Goal: Task Accomplishment & Management: Use online tool/utility

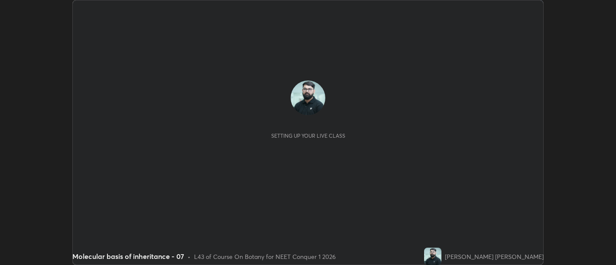
scroll to position [265, 616]
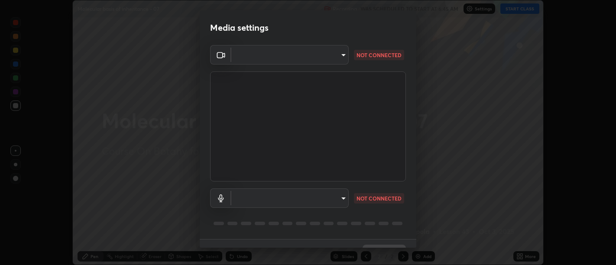
type input "d9b519daceb8a772394af6ea8e45353be5bbf62d8cb1cf3345c472de64055974"
type input "58abe51d7fefdb17ba2419723d43872dcdd823d411622da55c3e9c12cc60ef35"
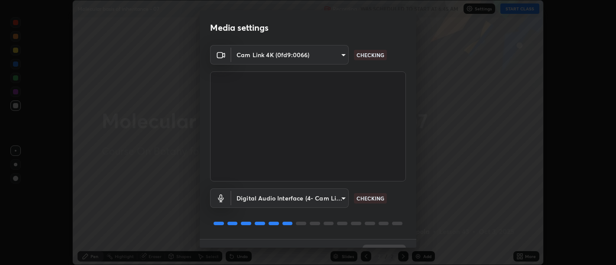
scroll to position [19, 0]
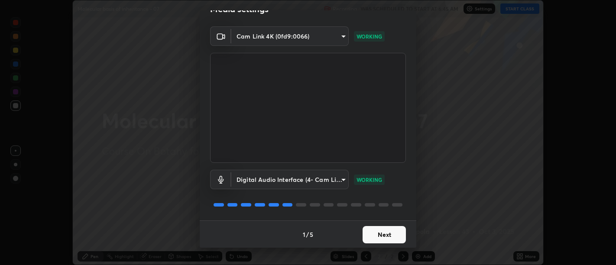
click at [384, 238] on button "Next" at bounding box center [384, 234] width 43 height 17
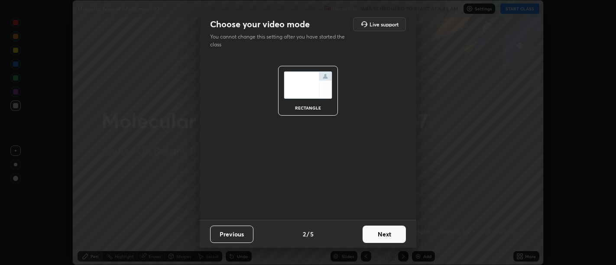
click at [386, 238] on button "Next" at bounding box center [384, 234] width 43 height 17
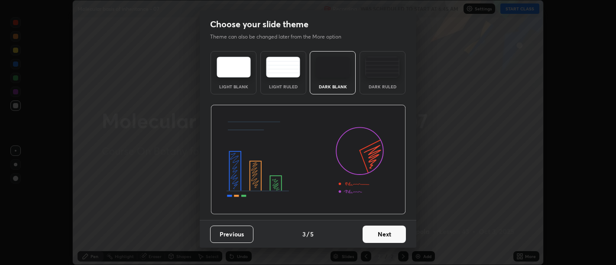
click at [385, 235] on button "Next" at bounding box center [384, 234] width 43 height 17
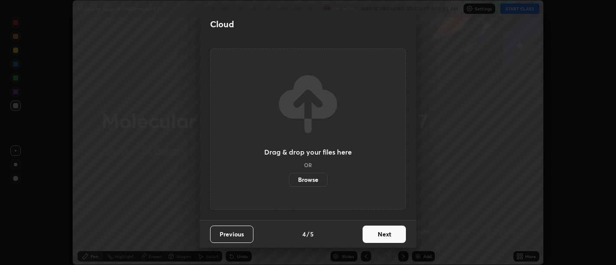
click at [385, 233] on button "Next" at bounding box center [384, 234] width 43 height 17
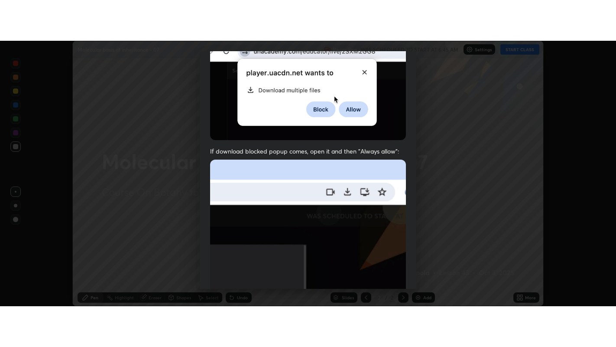
scroll to position [196, 0]
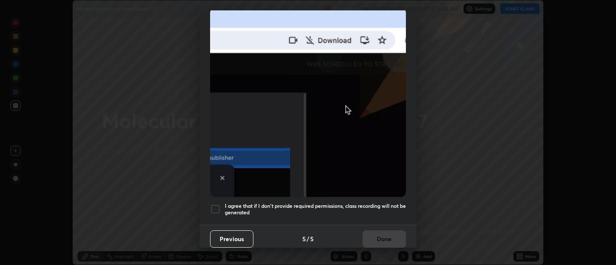
click at [376, 210] on h5 "I agree that if I don't provide required permissions, class recording will not …" at bounding box center [315, 209] width 181 height 13
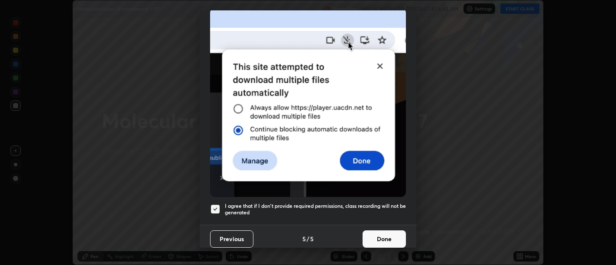
click at [389, 235] on button "Done" at bounding box center [384, 239] width 43 height 17
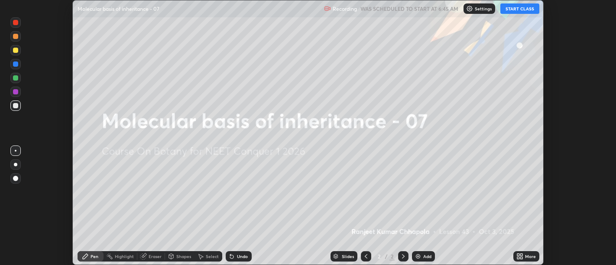
click at [522, 257] on icon at bounding box center [522, 258] width 2 height 2
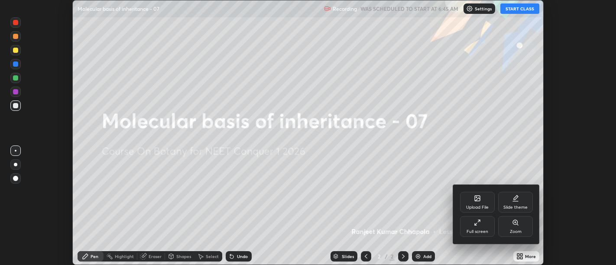
click at [481, 225] on icon at bounding box center [477, 222] width 7 height 7
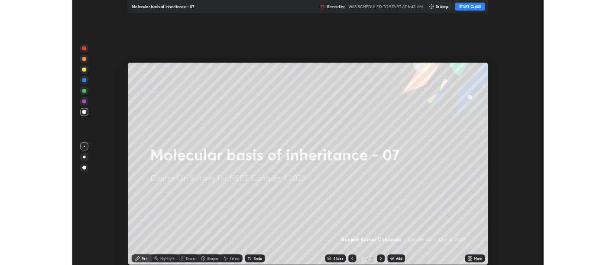
scroll to position [347, 616]
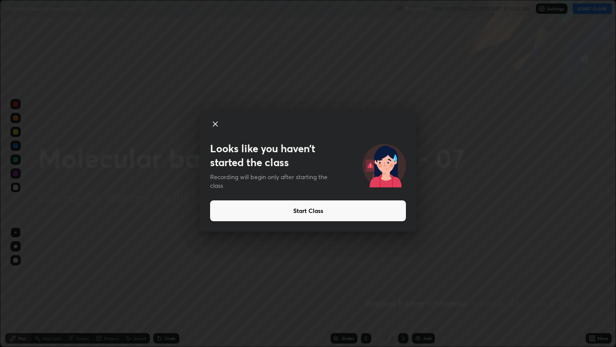
click at [329, 213] on button "Start Class" at bounding box center [308, 210] width 196 height 21
click at [321, 214] on button "Start Class" at bounding box center [308, 210] width 196 height 21
click at [319, 215] on button "Start Class" at bounding box center [308, 210] width 196 height 21
click at [308, 213] on button "Start Class" at bounding box center [308, 210] width 196 height 21
click at [313, 212] on button "Start Class" at bounding box center [308, 210] width 196 height 21
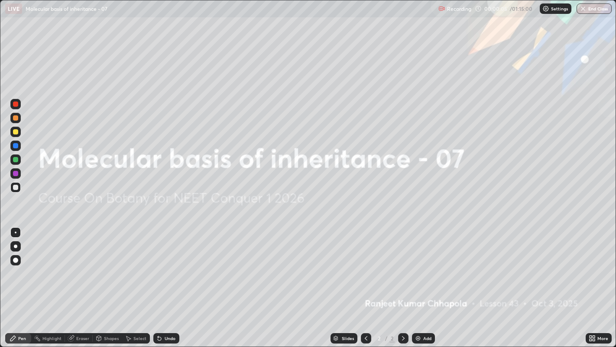
click at [594, 265] on icon at bounding box center [594, 340] width 2 height 2
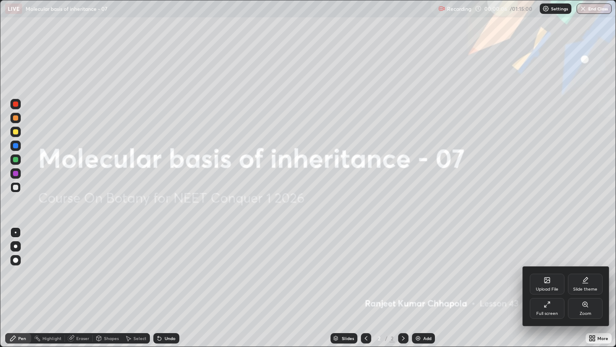
click at [548, 265] on div "Upload File" at bounding box center [547, 289] width 23 height 4
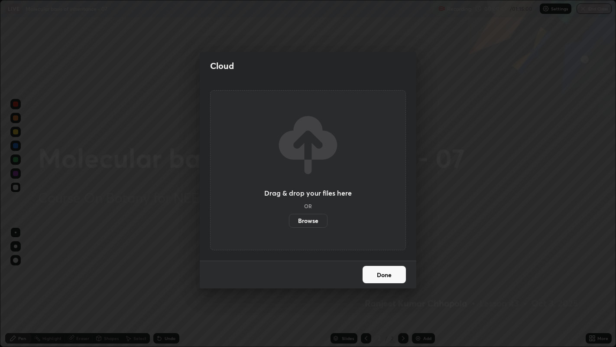
click at [310, 219] on label "Browse" at bounding box center [308, 221] width 39 height 14
click at [289, 219] on input "Browse" at bounding box center [289, 221] width 0 height 14
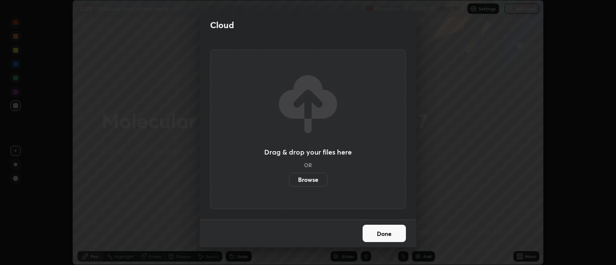
scroll to position [43084, 42733]
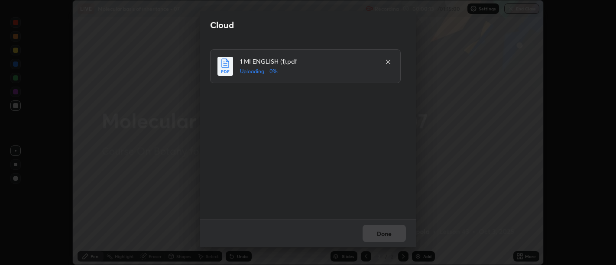
click at [386, 233] on div "Done" at bounding box center [308, 234] width 217 height 28
click at [378, 234] on button "Done" at bounding box center [384, 233] width 43 height 17
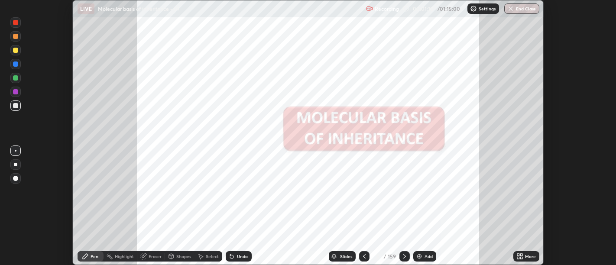
click at [343, 258] on div "Slides" at bounding box center [346, 256] width 12 height 4
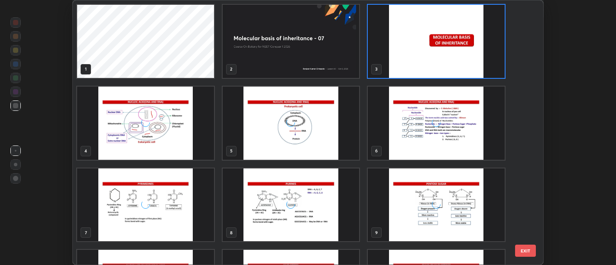
scroll to position [262, 467]
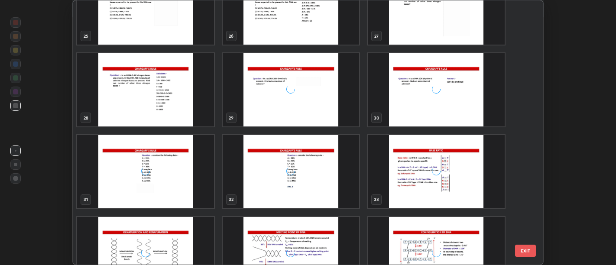
click at [366, 168] on div "33" at bounding box center [437, 172] width 146 height 82
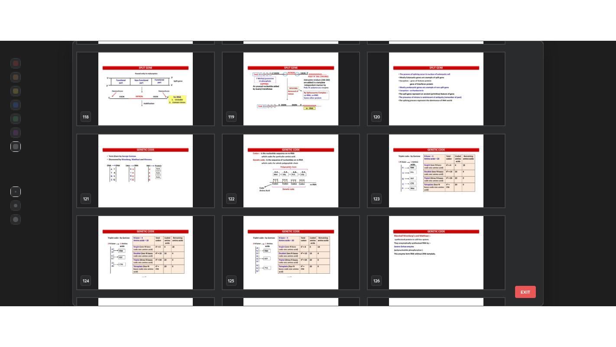
scroll to position [3188, 0]
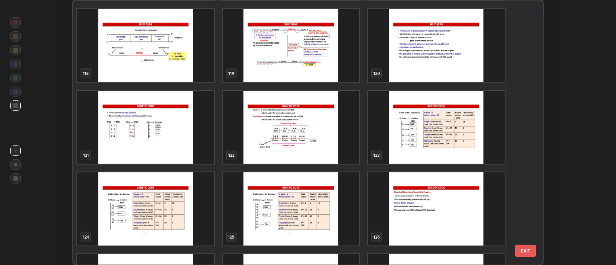
click at [161, 140] on img "grid" at bounding box center [145, 127] width 137 height 73
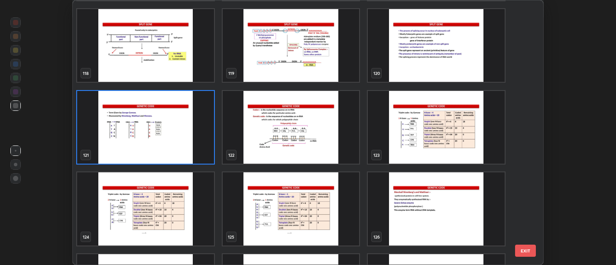
click at [163, 139] on img "grid" at bounding box center [145, 127] width 137 height 73
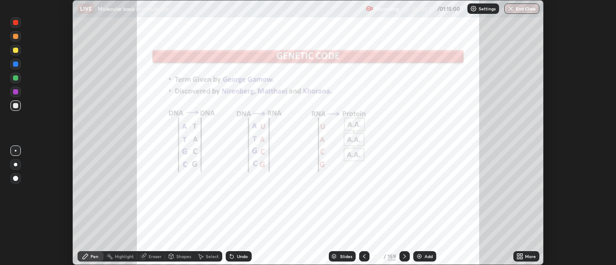
click at [156, 138] on img "grid" at bounding box center [145, 127] width 137 height 73
click at [522, 258] on icon at bounding box center [522, 258] width 2 height 2
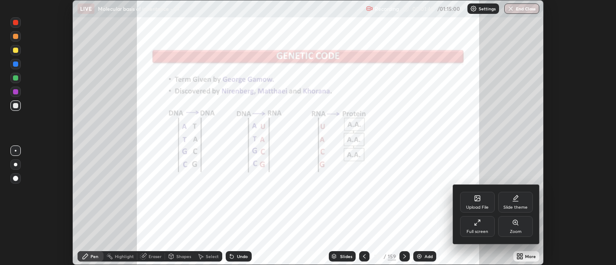
click at [485, 225] on div "Full screen" at bounding box center [477, 226] width 35 height 21
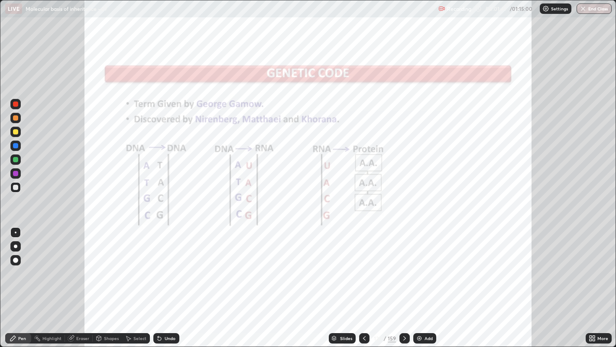
scroll to position [347, 616]
click at [46, 265] on div "Highlight" at bounding box center [51, 338] width 19 height 4
click at [17, 265] on icon at bounding box center [15, 308] width 4 height 4
click at [15, 173] on div at bounding box center [15, 173] width 5 height 5
click at [18, 147] on div at bounding box center [15, 145] width 5 height 5
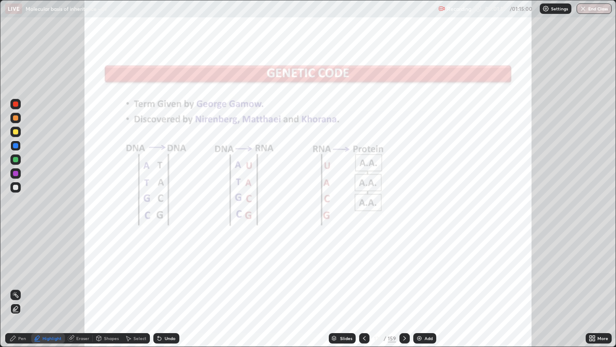
click at [14, 174] on div at bounding box center [15, 173] width 5 height 5
click at [169, 265] on div "Undo" at bounding box center [170, 338] width 11 height 4
click at [16, 104] on div at bounding box center [15, 103] width 5 height 5
click at [13, 265] on icon at bounding box center [12, 338] width 5 height 5
click at [16, 131] on div at bounding box center [15, 131] width 5 height 5
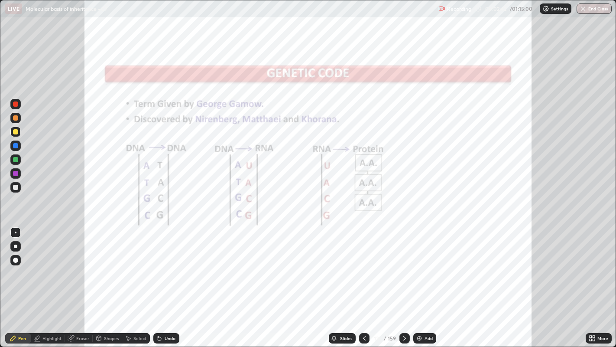
click at [15, 145] on div at bounding box center [15, 145] width 5 height 5
click at [162, 265] on div "Undo" at bounding box center [166, 338] width 26 height 10
click at [166, 265] on div "Undo" at bounding box center [170, 338] width 11 height 4
click at [164, 265] on div "Undo" at bounding box center [166, 338] width 26 height 10
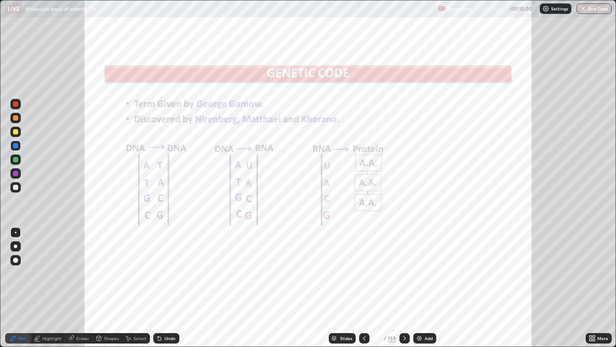
click at [404, 265] on icon at bounding box center [404, 338] width 7 height 7
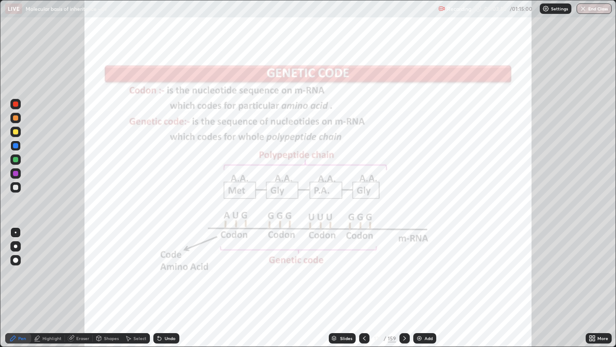
click at [42, 265] on div "Highlight" at bounding box center [48, 338] width 34 height 10
click at [16, 265] on icon at bounding box center [13, 338] width 7 height 7
click at [404, 265] on icon at bounding box center [404, 338] width 7 height 7
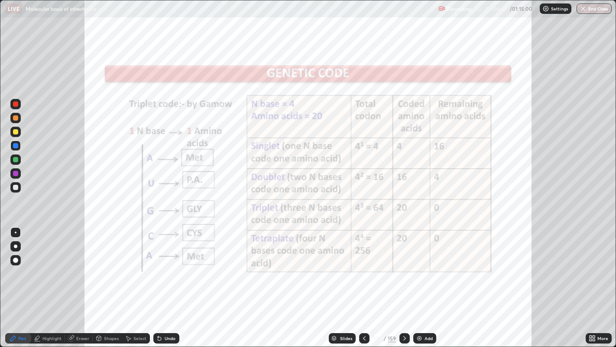
click at [49, 265] on div "Highlight" at bounding box center [51, 338] width 19 height 4
click at [404, 265] on icon at bounding box center [405, 338] width 3 height 4
click at [405, 265] on icon at bounding box center [404, 338] width 7 height 7
click at [404, 265] on icon at bounding box center [404, 338] width 7 height 7
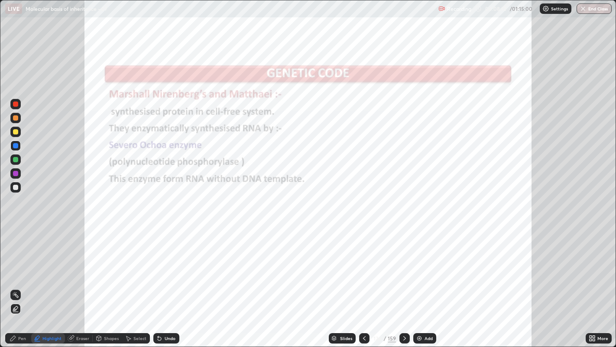
click at [13, 173] on div at bounding box center [15, 173] width 5 height 5
click at [26, 265] on div "Pen" at bounding box center [18, 338] width 26 height 10
click at [15, 246] on div at bounding box center [15, 245] width 3 height 3
click at [49, 265] on div "Highlight" at bounding box center [48, 338] width 34 height 10
click at [14, 157] on div at bounding box center [15, 159] width 5 height 5
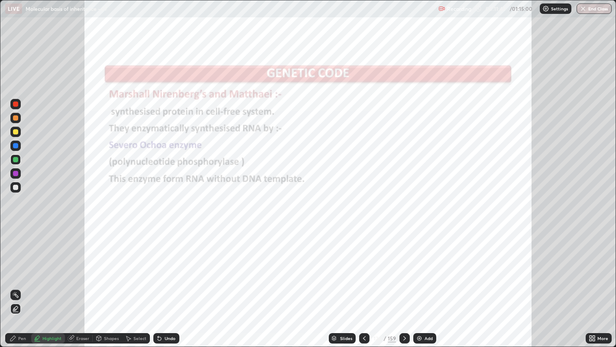
click at [22, 265] on div "Pen" at bounding box center [22, 338] width 8 height 4
click at [404, 265] on icon at bounding box center [404, 338] width 7 height 7
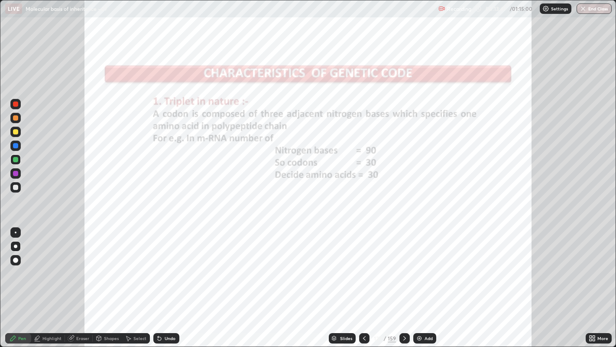
click at [404, 265] on icon at bounding box center [404, 338] width 7 height 7
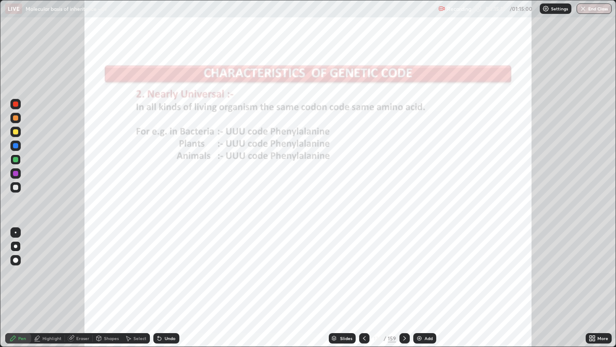
click at [347, 265] on div "Slides" at bounding box center [346, 338] width 12 height 4
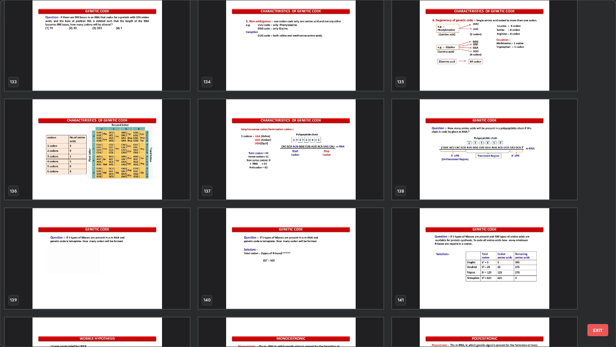
scroll to position [4803, 0]
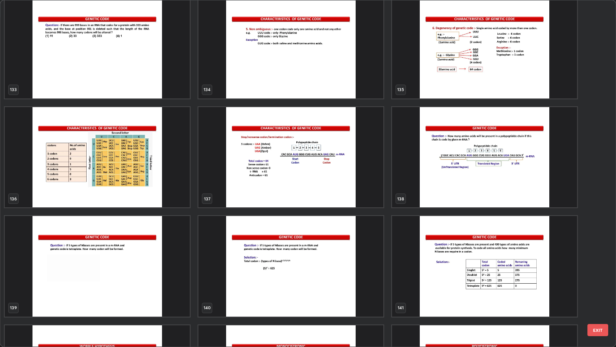
click at [136, 194] on img "grid" at bounding box center [97, 157] width 185 height 100
click at [136, 192] on img "grid" at bounding box center [97, 157] width 185 height 100
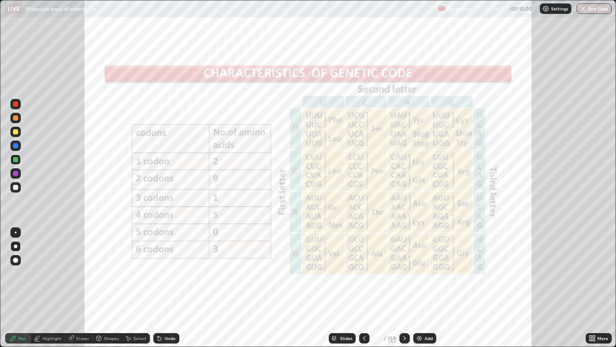
click at [44, 265] on div "Highlight" at bounding box center [51, 338] width 19 height 4
click at [10, 174] on div at bounding box center [15, 173] width 10 height 10
click at [15, 159] on div at bounding box center [15, 159] width 5 height 5
click at [19, 265] on div "Pen" at bounding box center [22, 338] width 8 height 4
click at [13, 103] on div at bounding box center [15, 103] width 5 height 5
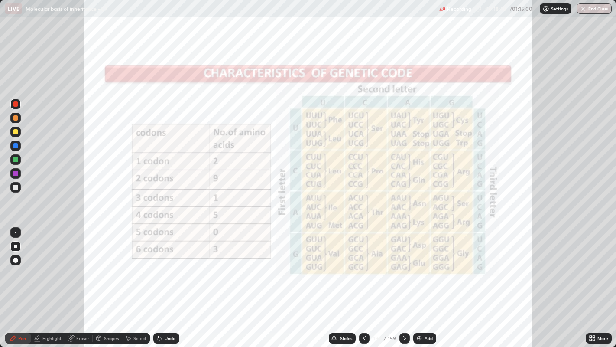
click at [166, 265] on div "Undo" at bounding box center [170, 338] width 11 height 4
click at [47, 265] on div "Highlight" at bounding box center [51, 338] width 19 height 4
click at [14, 265] on icon at bounding box center [13, 338] width 7 height 7
click at [15, 144] on div at bounding box center [15, 145] width 5 height 5
click at [165, 265] on div "Undo" at bounding box center [170, 338] width 11 height 4
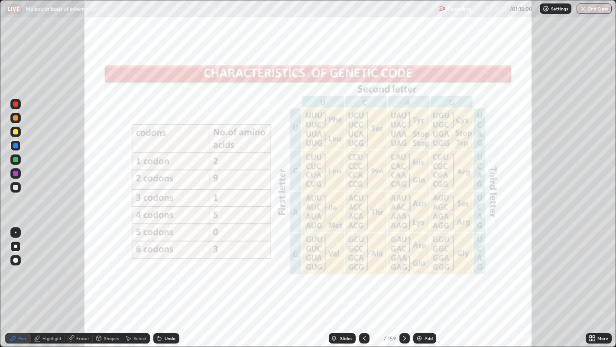
click at [48, 265] on div "Highlight" at bounding box center [48, 338] width 34 height 10
click at [13, 173] on div at bounding box center [15, 173] width 5 height 5
click at [161, 265] on icon at bounding box center [159, 338] width 7 height 7
click at [16, 265] on div "Pen" at bounding box center [18, 338] width 26 height 10
click at [46, 265] on div "Highlight" at bounding box center [51, 338] width 19 height 4
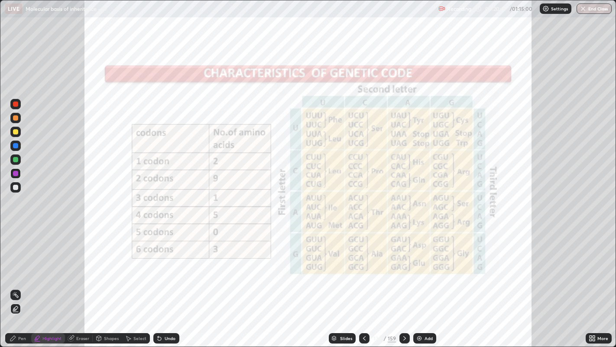
click at [13, 161] on div at bounding box center [15, 159] width 5 height 5
click at [342, 265] on div "Slides" at bounding box center [346, 338] width 12 height 4
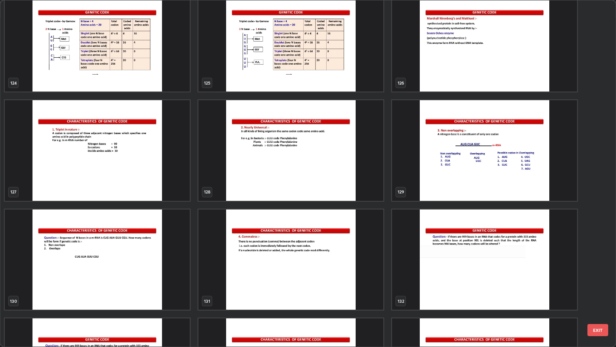
scroll to position [4481, 0]
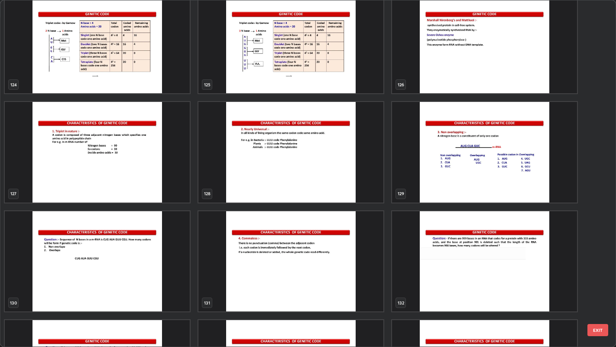
click at [271, 163] on img "grid" at bounding box center [291, 152] width 185 height 100
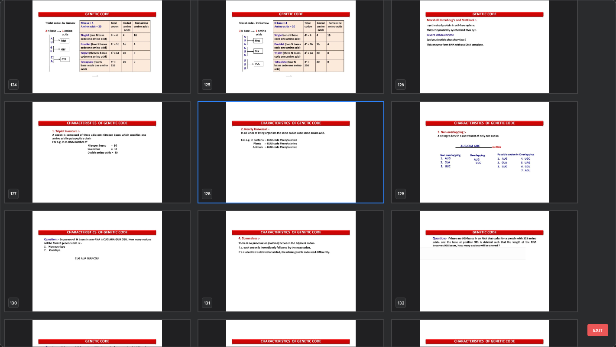
click at [271, 164] on img "grid" at bounding box center [291, 152] width 185 height 100
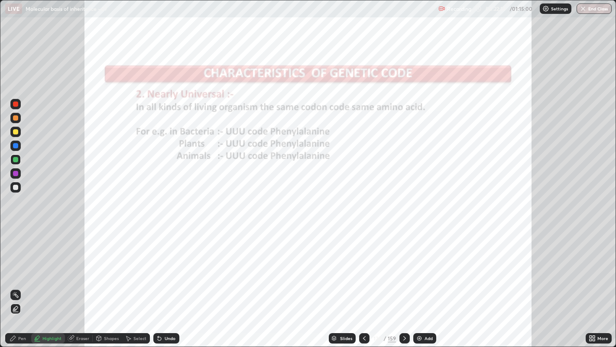
click at [272, 163] on img "grid" at bounding box center [291, 152] width 185 height 100
click at [17, 265] on div "Pen" at bounding box center [18, 338] width 26 height 10
click at [162, 265] on div "Undo" at bounding box center [166, 338] width 26 height 10
click at [405, 265] on icon at bounding box center [404, 338] width 7 height 7
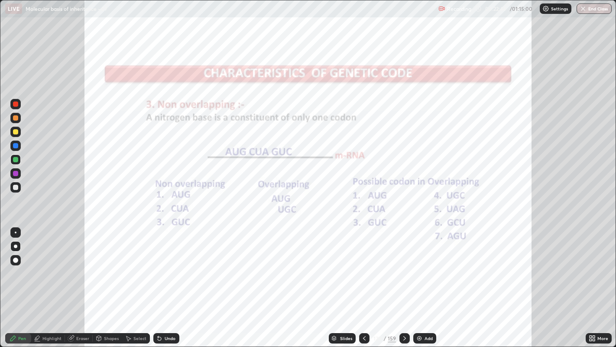
click at [339, 265] on div "Slides" at bounding box center [342, 338] width 27 height 10
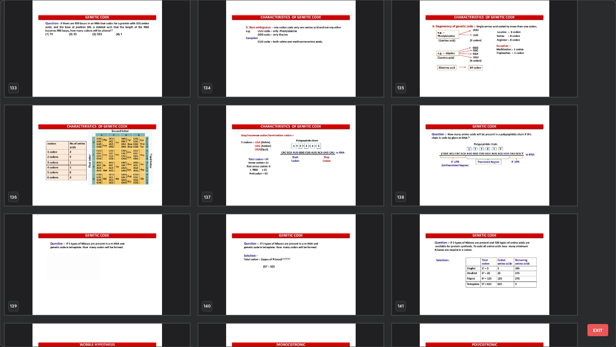
scroll to position [4798, 0]
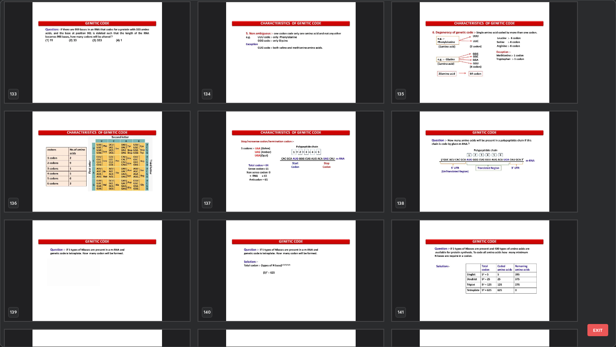
click at [130, 184] on img "grid" at bounding box center [97, 161] width 185 height 100
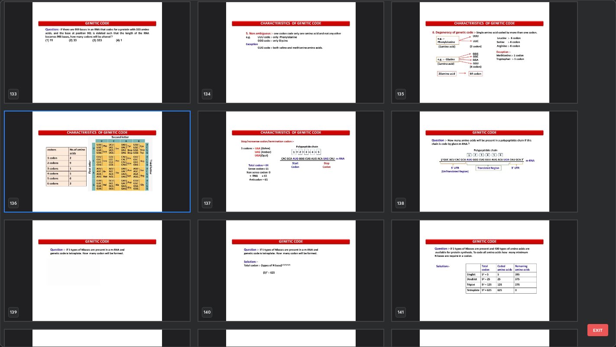
click at [131, 183] on img "grid" at bounding box center [97, 161] width 185 height 100
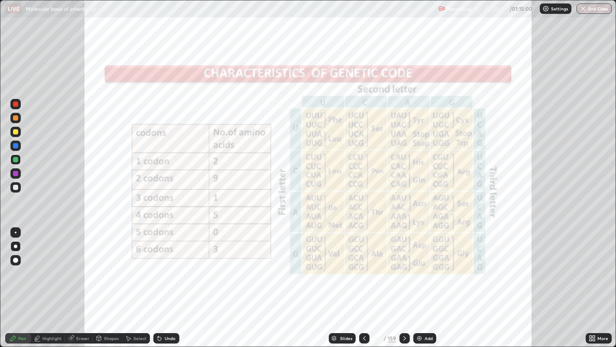
click at [132, 182] on img "grid" at bounding box center [97, 161] width 185 height 100
click at [15, 173] on div at bounding box center [15, 173] width 5 height 5
click at [337, 265] on div "Slides" at bounding box center [342, 338] width 27 height 10
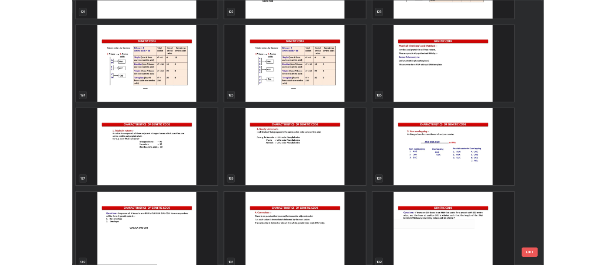
scroll to position [4446, 0]
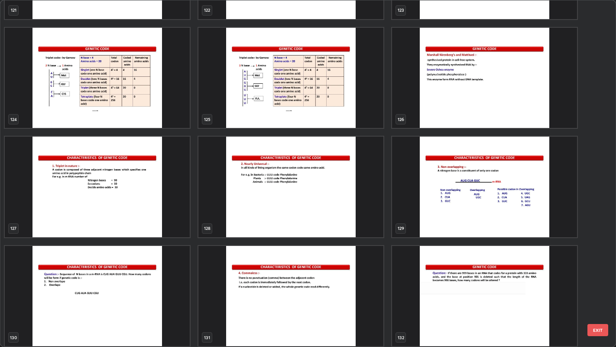
click at [100, 208] on img "grid" at bounding box center [97, 187] width 185 height 100
click at [100, 209] on img "grid" at bounding box center [97, 187] width 185 height 100
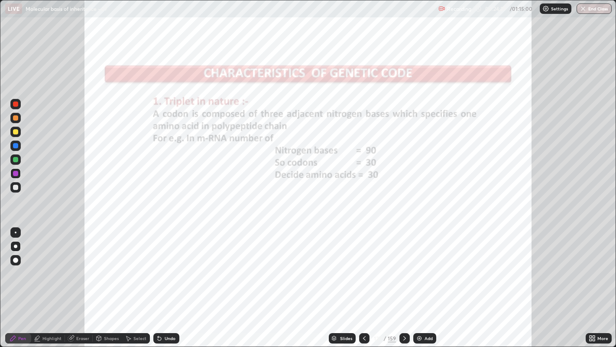
click at [404, 265] on icon at bounding box center [404, 338] width 7 height 7
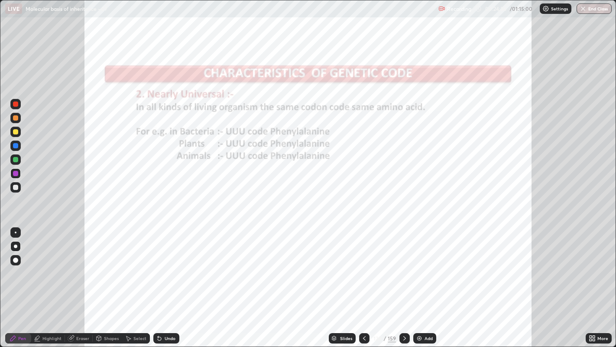
click at [404, 265] on icon at bounding box center [404, 338] width 7 height 7
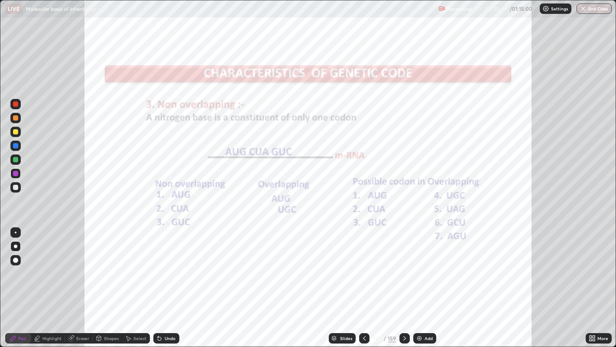
click at [14, 156] on div at bounding box center [15, 159] width 10 height 10
click at [403, 265] on icon at bounding box center [404, 338] width 7 height 7
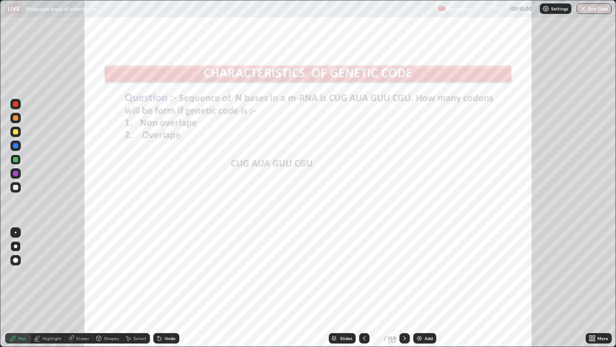
click at [362, 265] on icon at bounding box center [364, 338] width 7 height 7
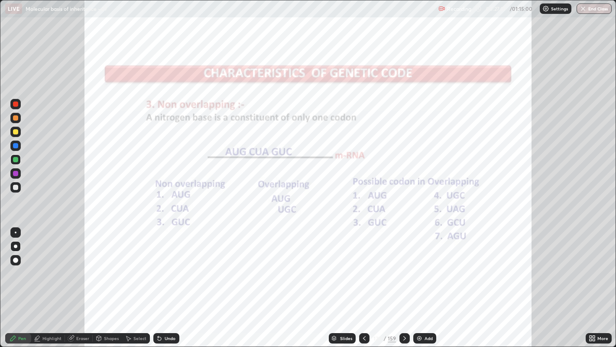
click at [404, 265] on div at bounding box center [405, 338] width 10 height 10
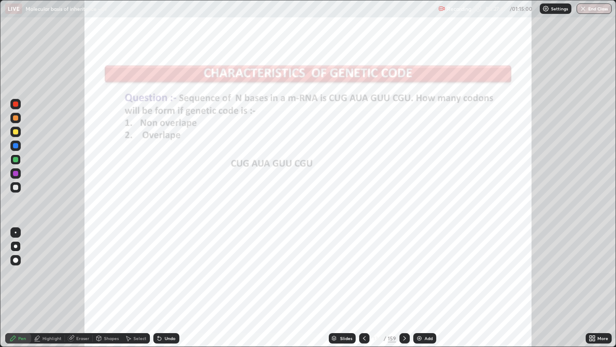
click at [158, 265] on icon at bounding box center [158, 336] width 1 height 1
click at [168, 265] on div "Undo" at bounding box center [170, 338] width 11 height 4
click at [162, 265] on icon at bounding box center [159, 338] width 7 height 7
click at [163, 265] on div "Undo" at bounding box center [166, 338] width 26 height 10
click at [15, 173] on div at bounding box center [15, 173] width 5 height 5
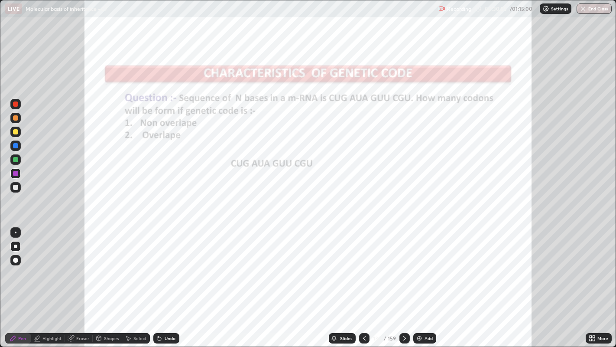
click at [404, 265] on icon at bounding box center [405, 338] width 3 height 4
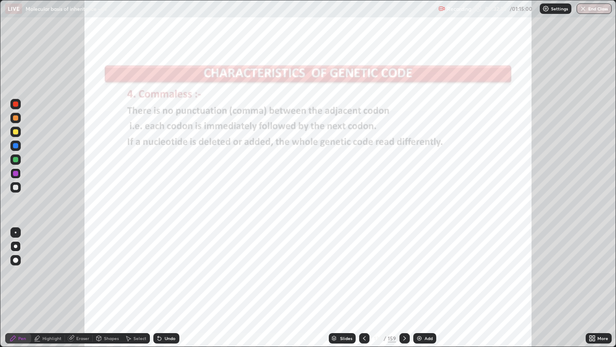
click at [404, 265] on icon at bounding box center [404, 338] width 7 height 7
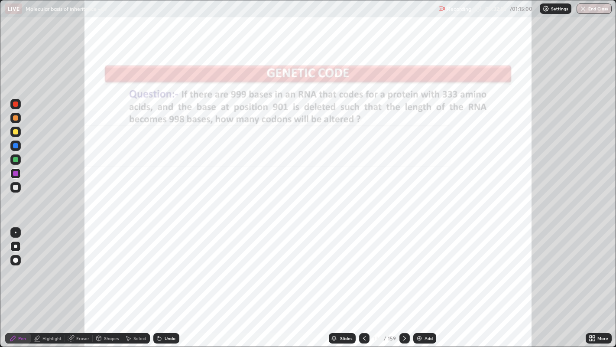
click at [364, 265] on icon at bounding box center [364, 338] width 3 height 4
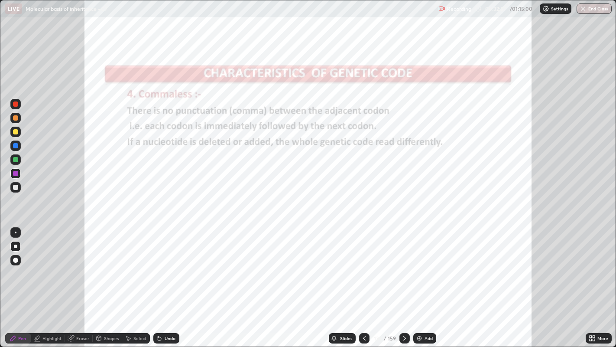
click at [420, 265] on img at bounding box center [419, 338] width 7 height 7
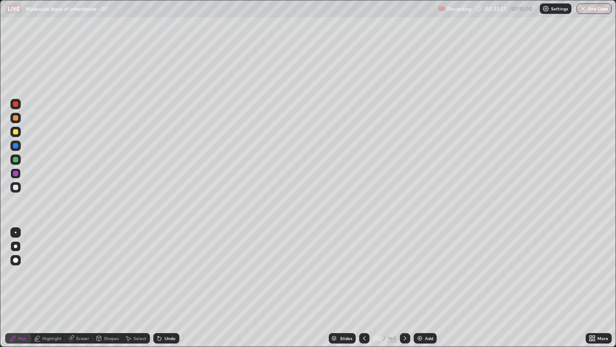
click at [15, 119] on div at bounding box center [15, 117] width 5 height 5
click at [17, 104] on div at bounding box center [15, 103] width 5 height 5
click at [163, 265] on div "Undo" at bounding box center [166, 338] width 26 height 10
click at [165, 265] on div "Undo" at bounding box center [166, 338] width 26 height 10
click at [403, 265] on icon at bounding box center [405, 338] width 7 height 7
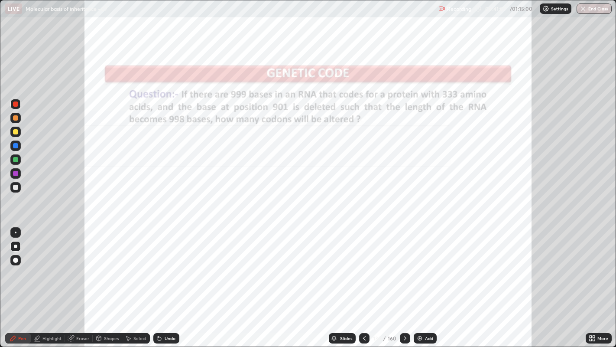
click at [405, 265] on div at bounding box center [405, 337] width 10 height 17
click at [404, 265] on icon at bounding box center [405, 338] width 7 height 7
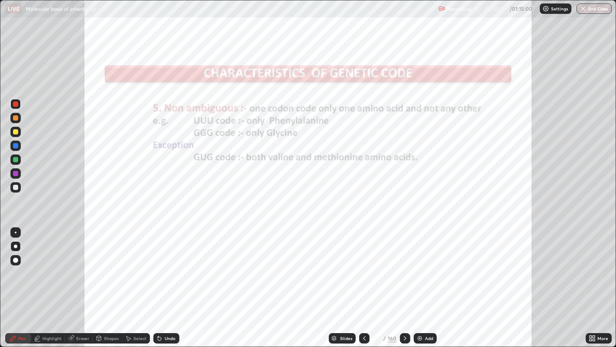
click at [403, 265] on icon at bounding box center [405, 338] width 7 height 7
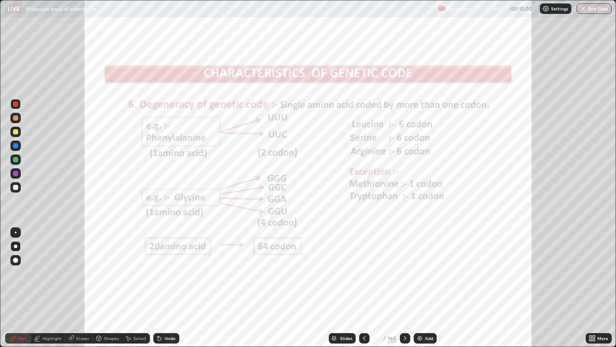
click at [404, 265] on icon at bounding box center [405, 338] width 7 height 7
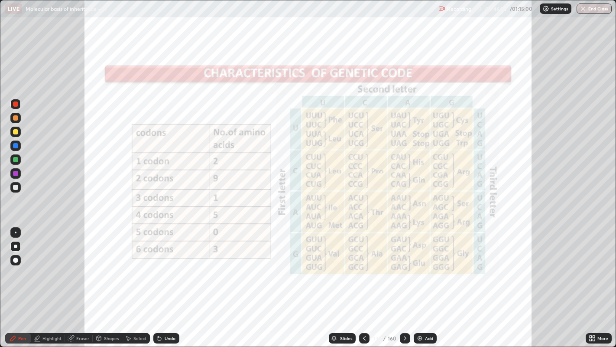
click at [404, 265] on icon at bounding box center [405, 338] width 7 height 7
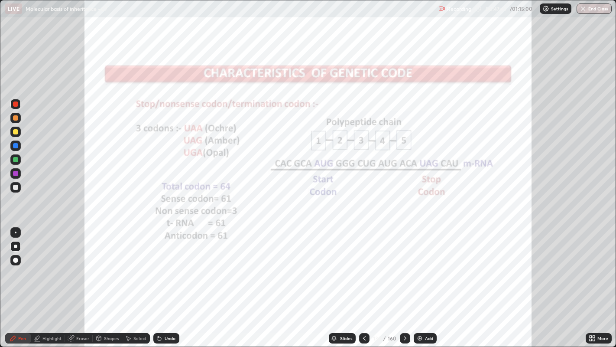
click at [56, 265] on div "Highlight" at bounding box center [51, 338] width 19 height 4
click at [14, 175] on div at bounding box center [15, 173] width 5 height 5
click at [76, 265] on div "Eraser" at bounding box center [82, 338] width 13 height 4
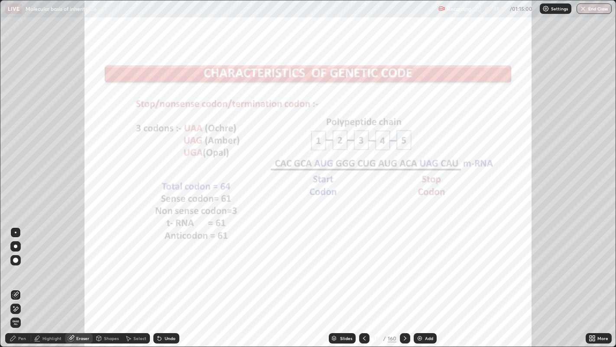
click at [24, 265] on div "Pen" at bounding box center [22, 338] width 8 height 4
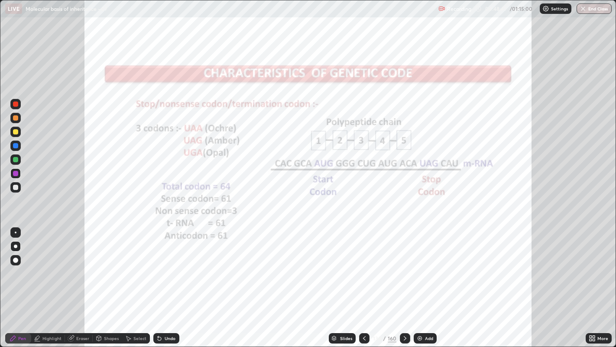
click at [83, 265] on div "Eraser" at bounding box center [82, 338] width 13 height 4
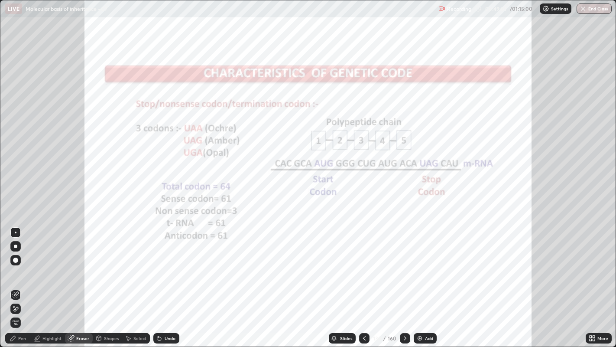
click at [19, 265] on div "Pen" at bounding box center [18, 338] width 26 height 10
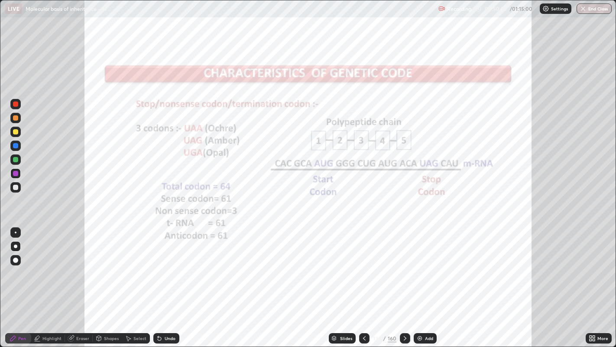
click at [168, 265] on div "Undo" at bounding box center [170, 338] width 11 height 4
click at [50, 265] on div "Highlight" at bounding box center [51, 338] width 19 height 4
click at [405, 265] on icon at bounding box center [405, 338] width 7 height 7
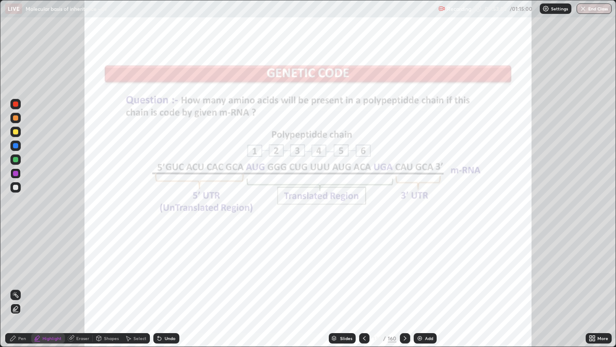
click at [403, 265] on icon at bounding box center [405, 338] width 7 height 7
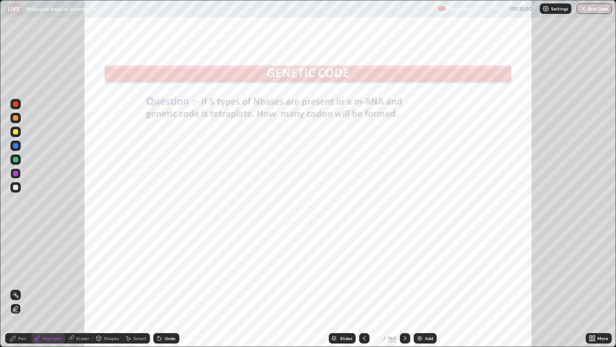
click at [167, 265] on div "Undo" at bounding box center [166, 338] width 26 height 10
click at [20, 265] on div "Pen" at bounding box center [22, 338] width 8 height 4
click at [404, 265] on icon at bounding box center [405, 338] width 7 height 7
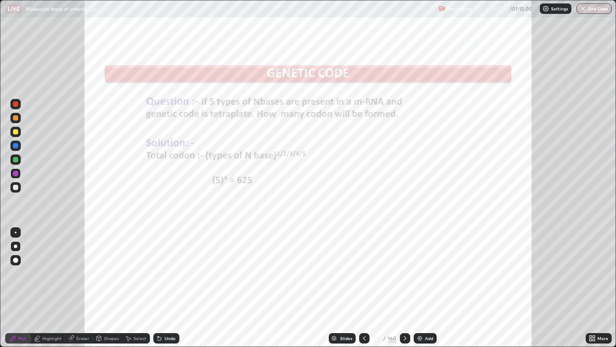
click at [404, 265] on icon at bounding box center [405, 338] width 7 height 7
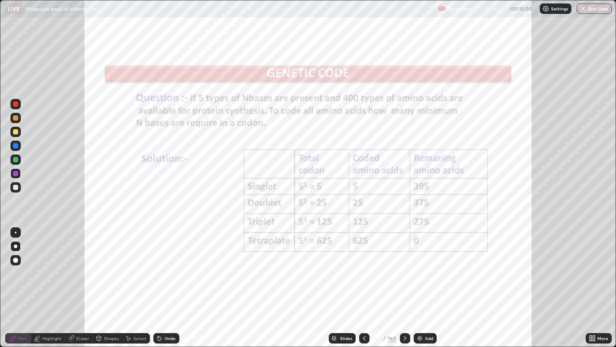
click at [48, 265] on div "Highlight" at bounding box center [51, 338] width 19 height 4
click at [19, 265] on div "Pen" at bounding box center [22, 338] width 8 height 4
click at [15, 265] on icon at bounding box center [13, 338] width 7 height 7
click at [404, 265] on icon at bounding box center [405, 338] width 7 height 7
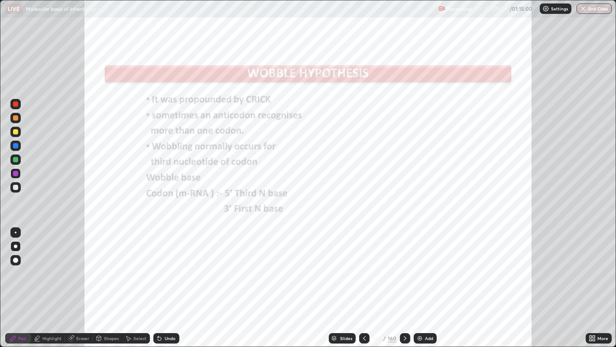
click at [165, 265] on div "Undo" at bounding box center [166, 338] width 26 height 10
click at [594, 265] on icon at bounding box center [594, 337] width 2 height 2
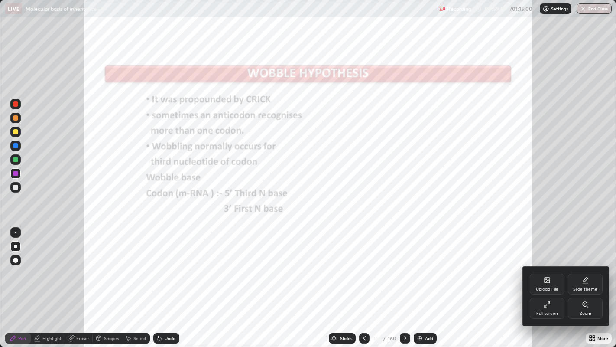
click at [549, 265] on div "Full screen" at bounding box center [547, 308] width 35 height 21
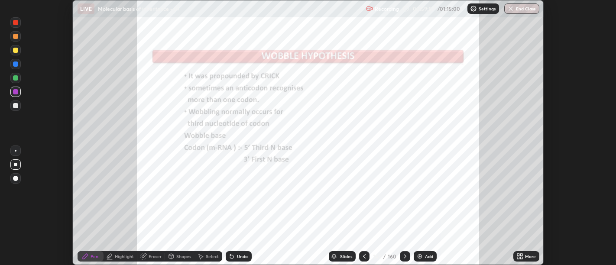
scroll to position [43084, 42733]
click at [342, 258] on div "Slides" at bounding box center [346, 256] width 12 height 4
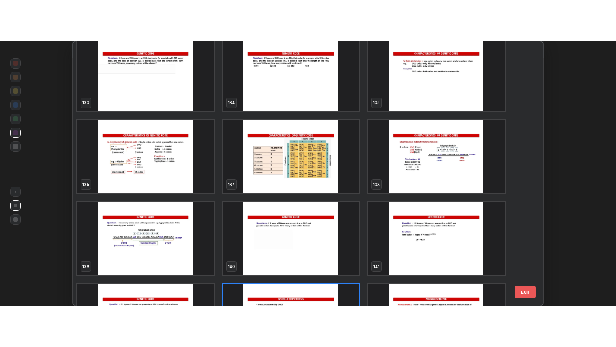
scroll to position [3610, 0]
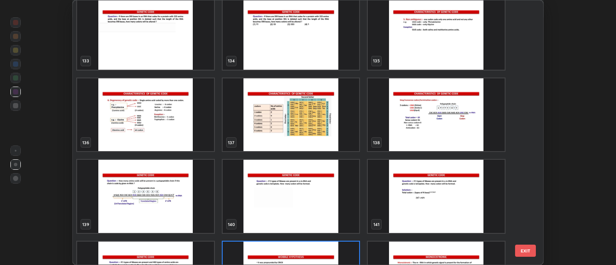
click at [303, 126] on img "grid" at bounding box center [290, 114] width 137 height 73
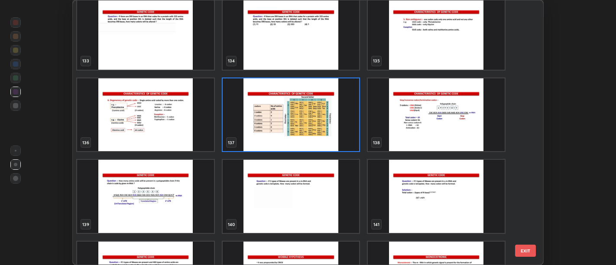
click at [306, 121] on img "grid" at bounding box center [290, 114] width 137 height 73
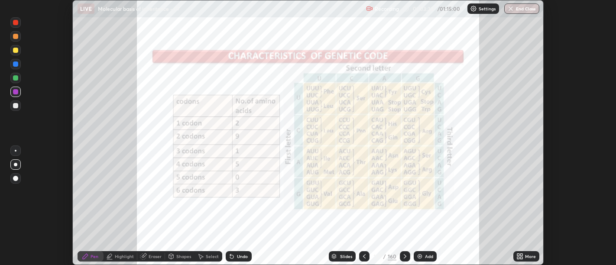
click at [521, 258] on icon at bounding box center [522, 258] width 2 height 2
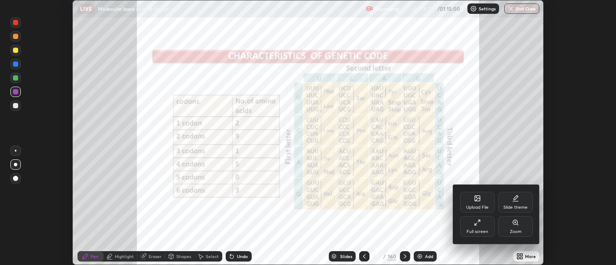
click at [477, 224] on icon at bounding box center [477, 222] width 7 height 7
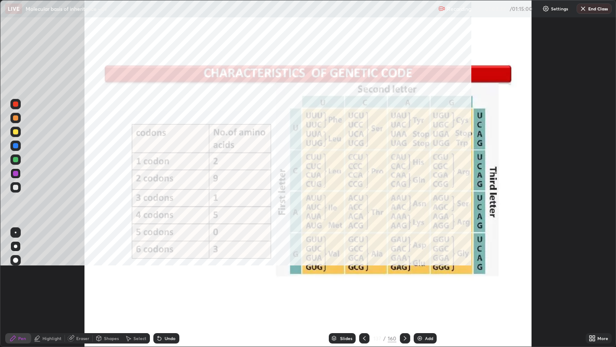
scroll to position [347, 616]
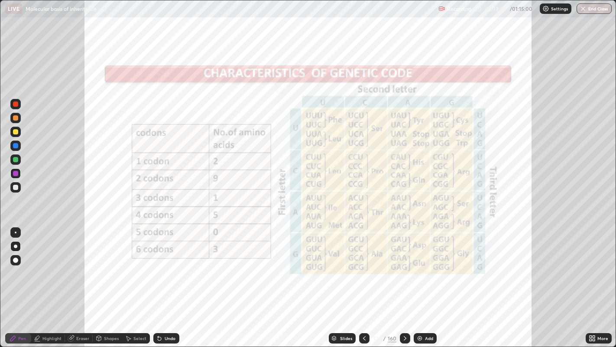
click at [163, 265] on div "Undo" at bounding box center [166, 338] width 26 height 10
click at [49, 265] on div "Highlight" at bounding box center [48, 338] width 34 height 10
click at [16, 133] on div at bounding box center [15, 131] width 5 height 5
click at [16, 103] on div at bounding box center [15, 103] width 5 height 5
click at [594, 265] on icon at bounding box center [594, 340] width 2 height 2
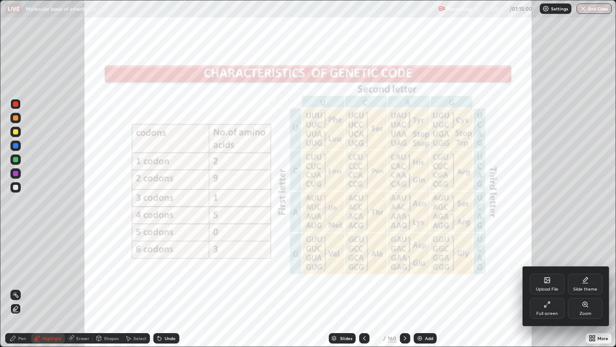
click at [349, 265] on div at bounding box center [308, 173] width 616 height 347
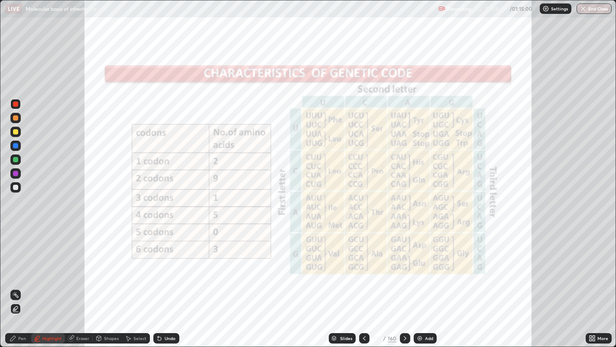
click at [346, 265] on div "Slides" at bounding box center [346, 338] width 12 height 4
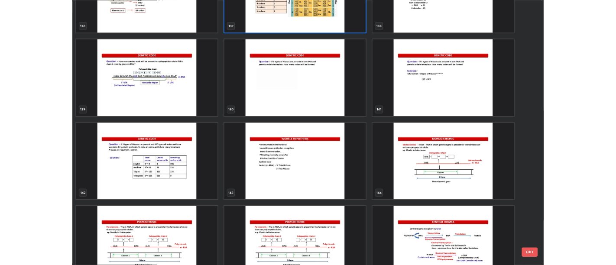
scroll to position [4966, 0]
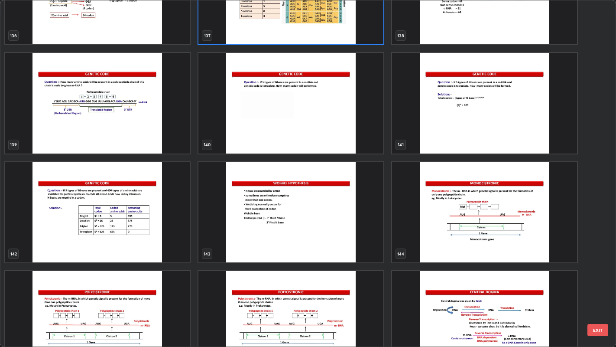
click at [307, 230] on img "grid" at bounding box center [291, 212] width 185 height 100
click at [304, 227] on img "grid" at bounding box center [291, 212] width 185 height 100
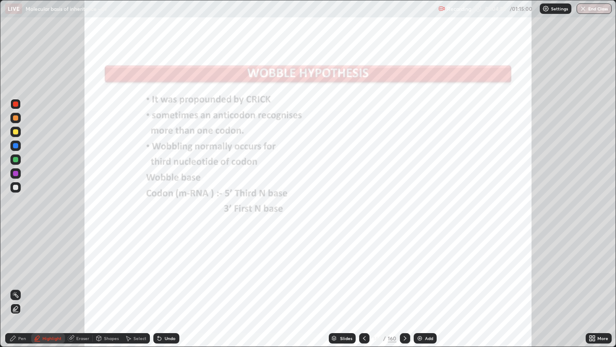
click at [16, 265] on icon at bounding box center [13, 338] width 7 height 7
click at [49, 265] on div "Highlight" at bounding box center [51, 338] width 19 height 4
click at [14, 265] on div "Pen" at bounding box center [18, 338] width 26 height 10
click at [166, 265] on div "Undo" at bounding box center [166, 338] width 26 height 10
click at [15, 160] on div at bounding box center [15, 159] width 5 height 5
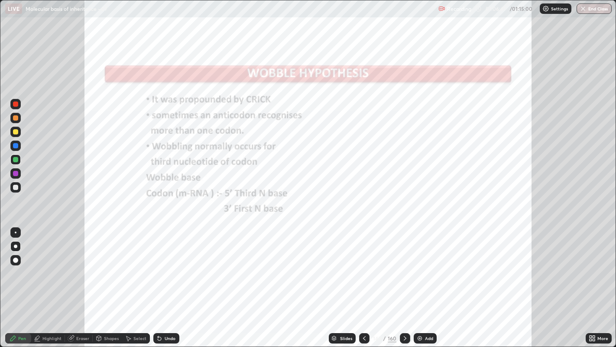
click at [19, 174] on div at bounding box center [15, 173] width 10 height 10
click at [404, 265] on icon at bounding box center [405, 338] width 7 height 7
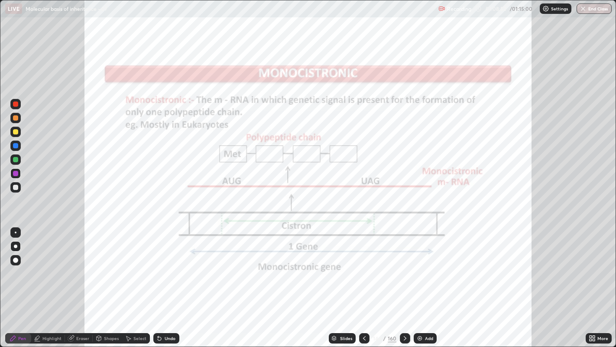
click at [55, 265] on div "Highlight" at bounding box center [51, 338] width 19 height 4
click at [20, 265] on div "Pen" at bounding box center [22, 338] width 8 height 4
click at [173, 265] on div "Undo" at bounding box center [170, 338] width 11 height 4
click at [54, 265] on div "Highlight" at bounding box center [51, 338] width 19 height 4
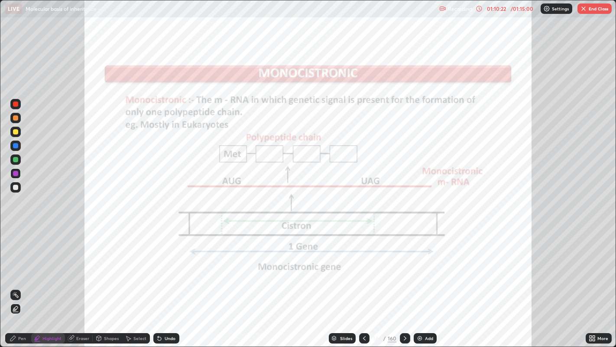
click at [15, 265] on circle at bounding box center [14, 292] width 1 height 1
click at [15, 159] on div at bounding box center [15, 159] width 5 height 5
click at [404, 265] on icon at bounding box center [405, 338] width 7 height 7
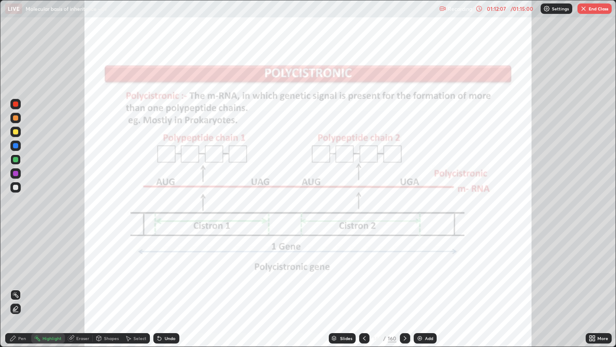
click at [590, 7] on button "End Class" at bounding box center [595, 8] width 34 height 10
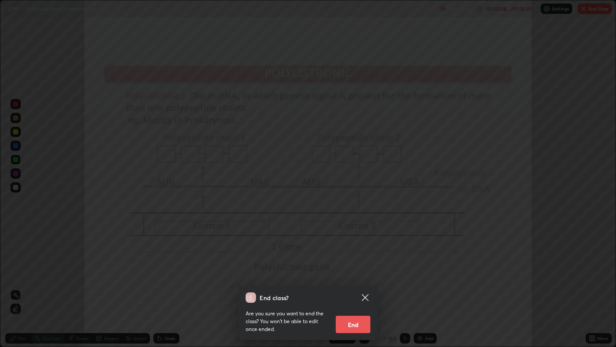
click at [352, 265] on button "End" at bounding box center [353, 324] width 35 height 17
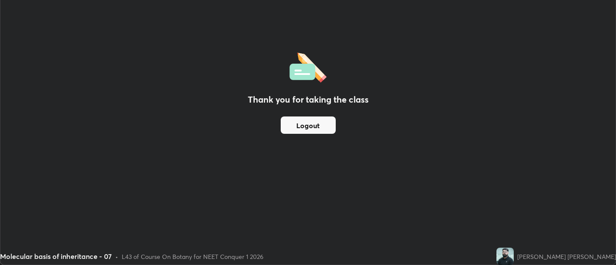
scroll to position [43084, 42733]
